Goal: Transaction & Acquisition: Purchase product/service

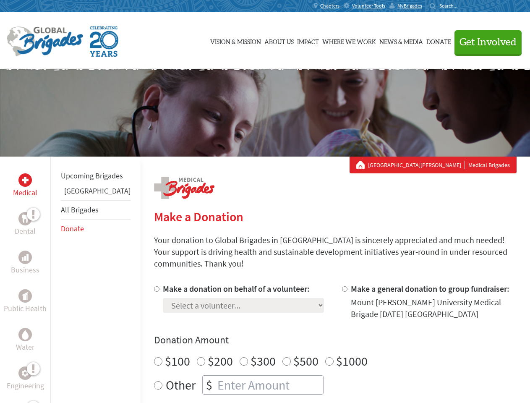
click at [464, 6] on div "Search for:" at bounding box center [447, 6] width 34 height 7
click at [485, 42] on span "Get Involved" at bounding box center [488, 42] width 57 height 10
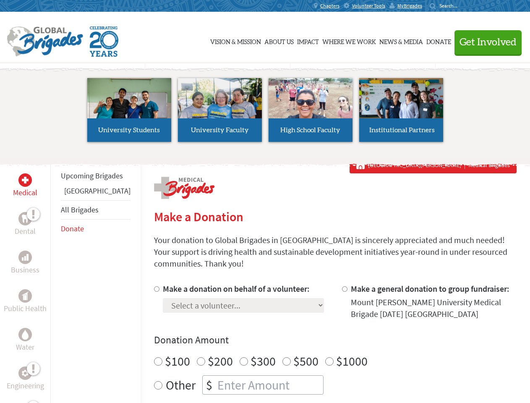
click at [265, 113] on li "High School Faculty" at bounding box center [310, 109] width 91 height 77
click at [55, 280] on div "Upcoming Brigades Guatemala All Brigades Donate" at bounding box center [95, 358] width 90 height 403
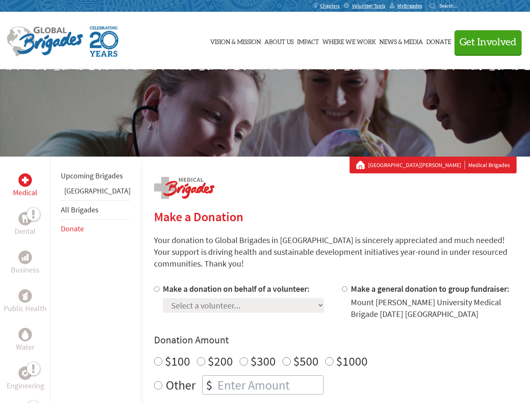
click at [321, 337] on div "Donation Amount $100 $200 $300 $500 $1000 Other $" at bounding box center [335, 363] width 363 height 61
click at [154, 286] on input "Make a donation on behalf of a volunteer:" at bounding box center [156, 288] width 5 height 5
radio input "true"
click at [342, 286] on input "Make a general donation to group fundraiser:" at bounding box center [344, 288] width 5 height 5
radio input "true"
